Goal: Find specific page/section: Find specific page/section

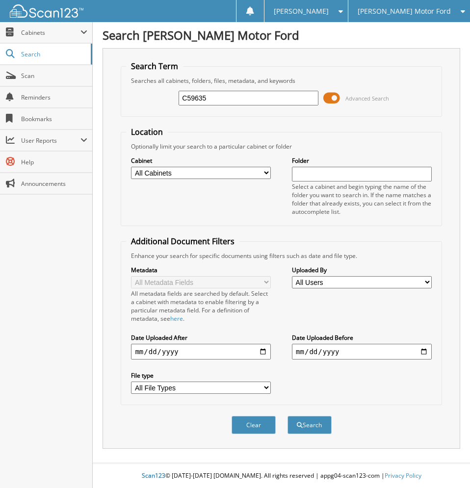
type input "C59635"
click at [287, 416] on button "Search" at bounding box center [309, 425] width 44 height 18
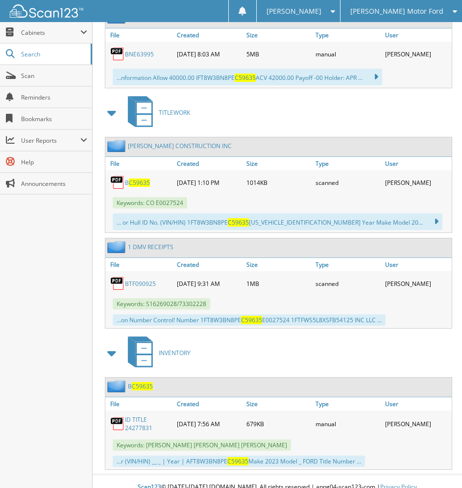
scroll to position [620, 0]
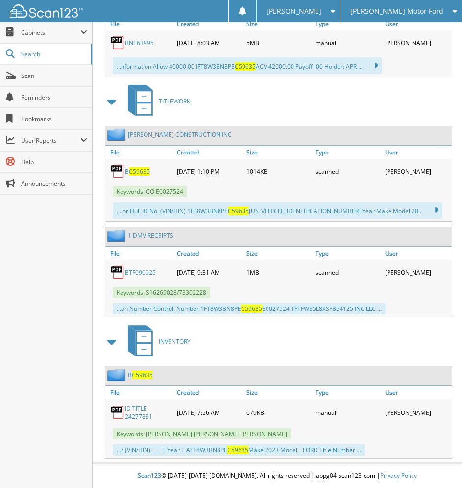
click at [136, 168] on span "C59635" at bounding box center [139, 171] width 21 height 8
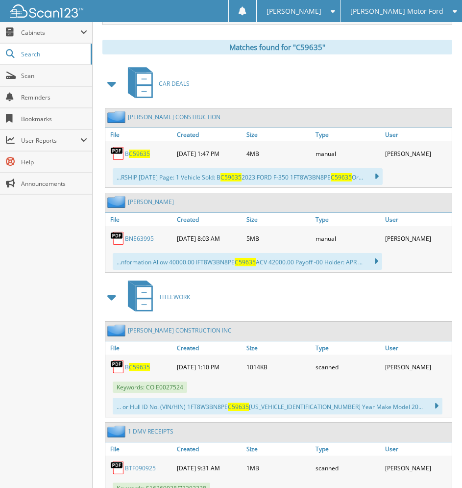
scroll to position [375, 0]
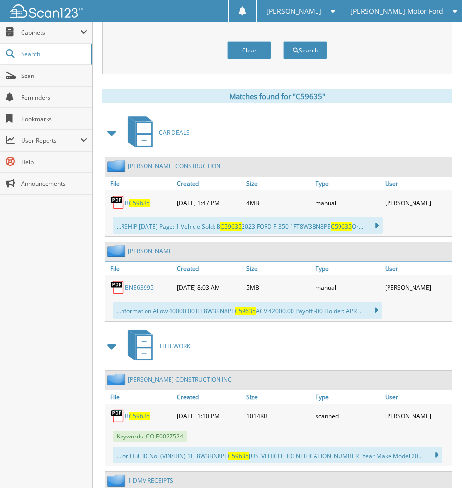
click at [146, 206] on span "C59635" at bounding box center [139, 203] width 21 height 8
click at [316, 341] on div "TITLEWORK" at bounding box center [278, 346] width 350 height 39
click at [53, 77] on span "Scan" at bounding box center [54, 76] width 66 height 8
